Goal: Information Seeking & Learning: Learn about a topic

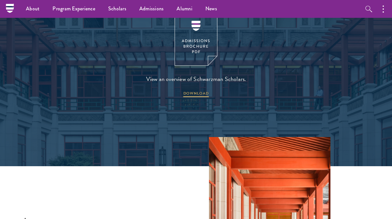
scroll to position [823, 0]
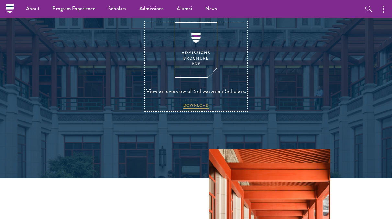
click at [203, 52] on img at bounding box center [196, 49] width 43 height 55
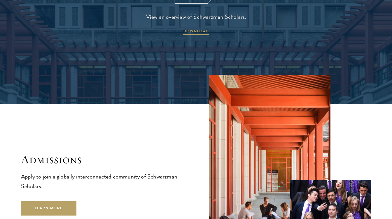
scroll to position [900, 0]
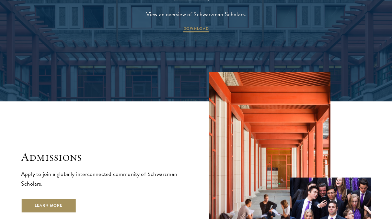
click at [45, 198] on link "Learn More" at bounding box center [48, 205] width 55 height 15
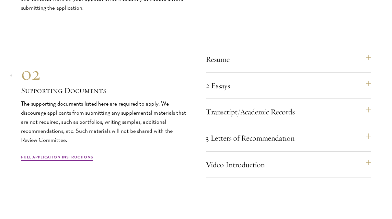
scroll to position [1933, 0]
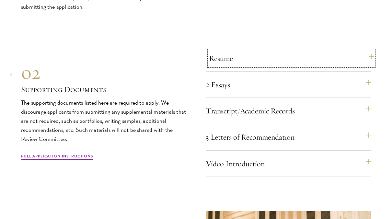
click at [213, 63] on button "Resume" at bounding box center [291, 59] width 165 height 16
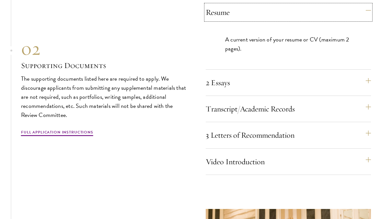
scroll to position [1980, 0]
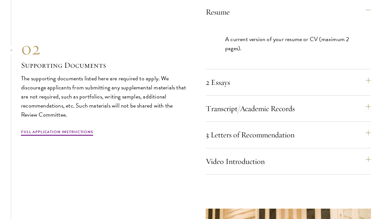
click at [237, 91] on div "2 Essays The two required essays are a Leadership Essay (750 words) and a State…" at bounding box center [288, 85] width 165 height 21
click at [247, 111] on button "Transcript/Academic Records" at bounding box center [291, 109] width 165 height 16
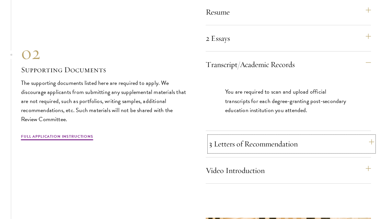
click at [252, 138] on button "3 Letters of Recommendation" at bounding box center [291, 144] width 165 height 16
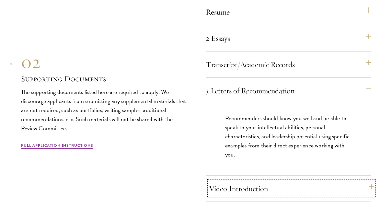
click at [248, 185] on button "Video Introduction" at bounding box center [291, 189] width 165 height 16
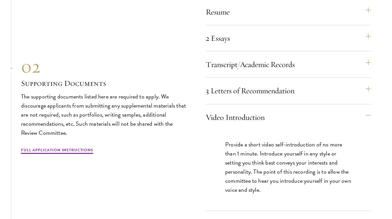
click at [248, 48] on div "2 Essays The two required essays are a Leadership Essay (750 words) and a State…" at bounding box center [288, 40] width 165 height 21
click at [247, 42] on button "2 Essays" at bounding box center [291, 38] width 165 height 16
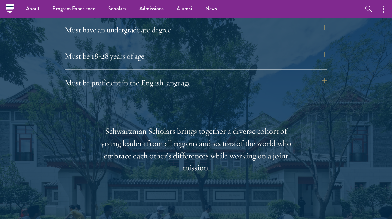
scroll to position [907, 0]
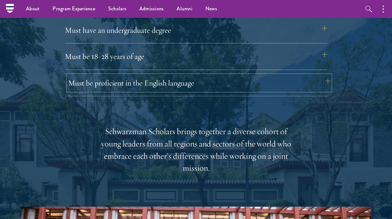
click at [104, 83] on button "Must be proficient in the English language" at bounding box center [199, 83] width 262 height 16
click at [107, 86] on button "Must be proficient in the English language" at bounding box center [199, 83] width 262 height 16
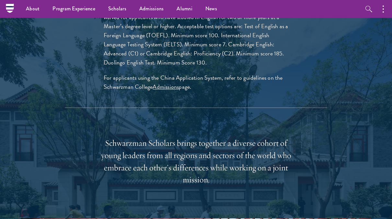
scroll to position [1052, 0]
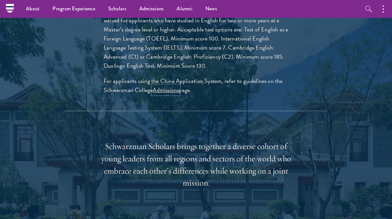
click at [164, 90] on link "Admissions" at bounding box center [166, 90] width 26 height 9
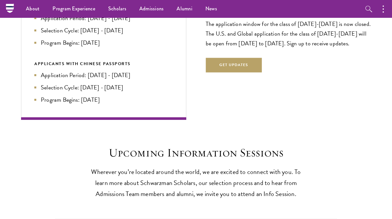
scroll to position [1560, 0]
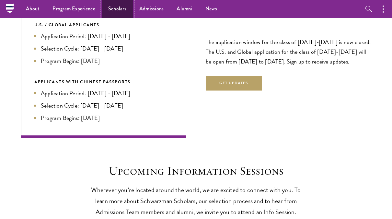
click at [121, 9] on link "Scholars" at bounding box center [117, 9] width 31 height 18
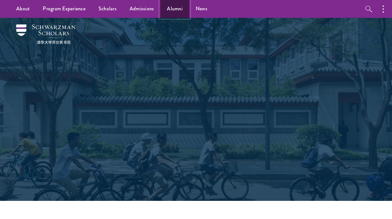
click at [171, 9] on link "Alumni" at bounding box center [174, 9] width 29 height 18
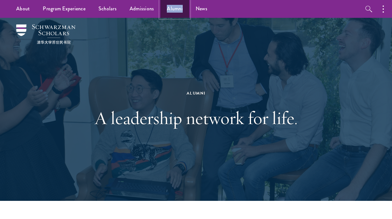
click at [174, 6] on link "Alumni" at bounding box center [174, 9] width 29 height 18
